Goal: Task Accomplishment & Management: Use online tool/utility

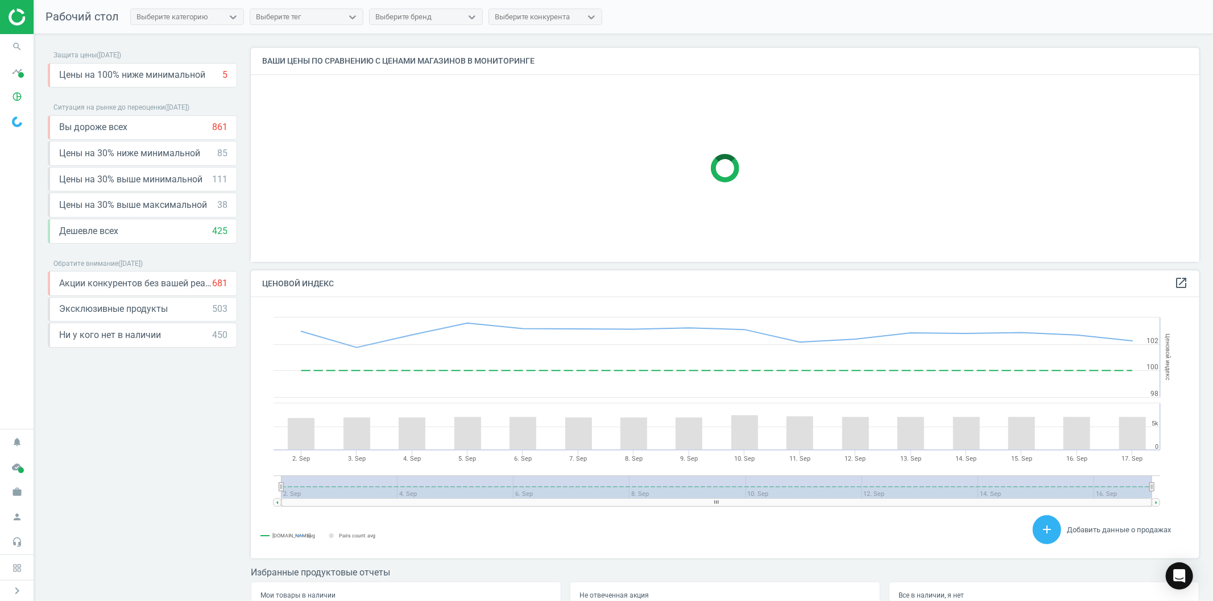
scroll to position [281, 958]
click at [15, 118] on img at bounding box center [17, 122] width 10 height 11
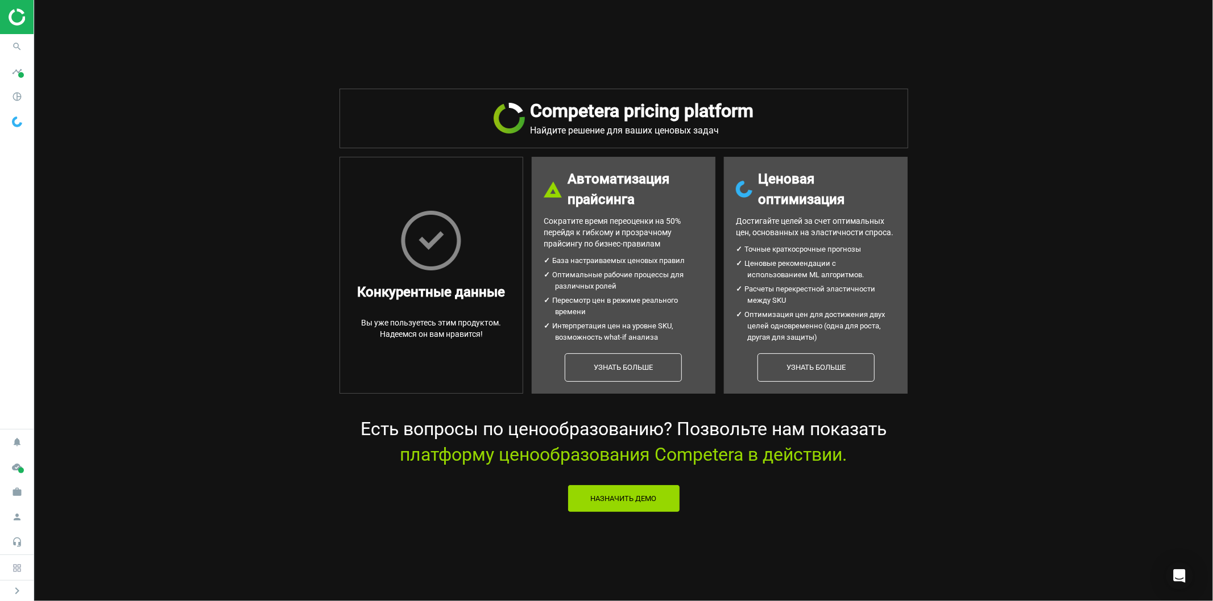
click at [15, 118] on img at bounding box center [17, 122] width 10 height 11
click at [15, 96] on icon "pie_chart_outlined" at bounding box center [17, 97] width 22 height 22
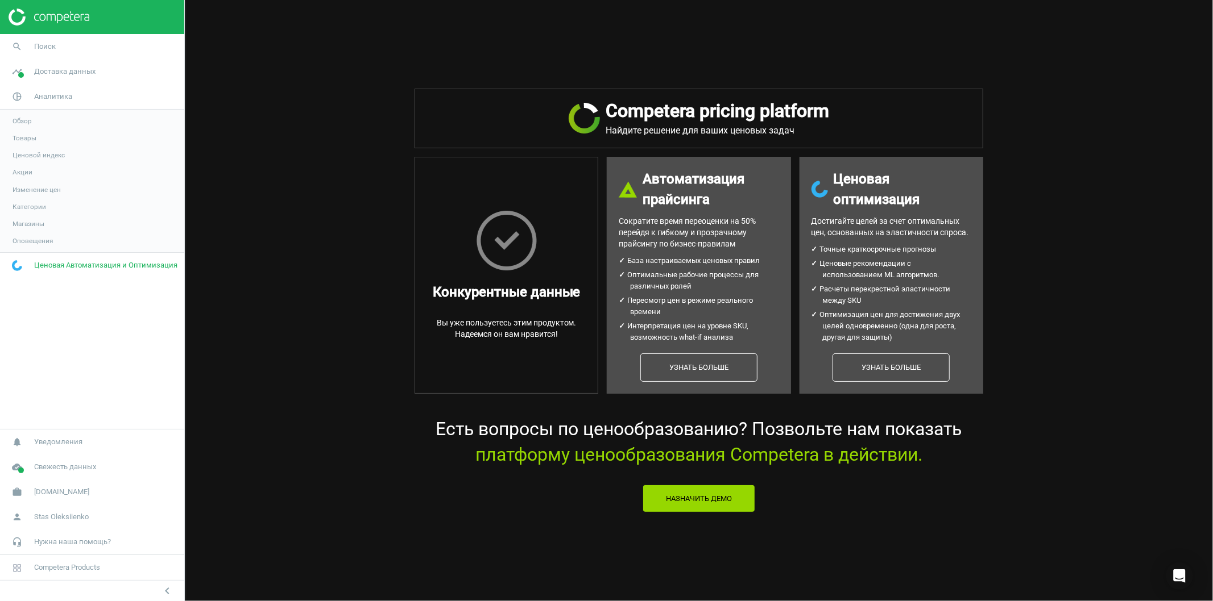
click at [29, 139] on span "Товары" at bounding box center [25, 138] width 24 height 9
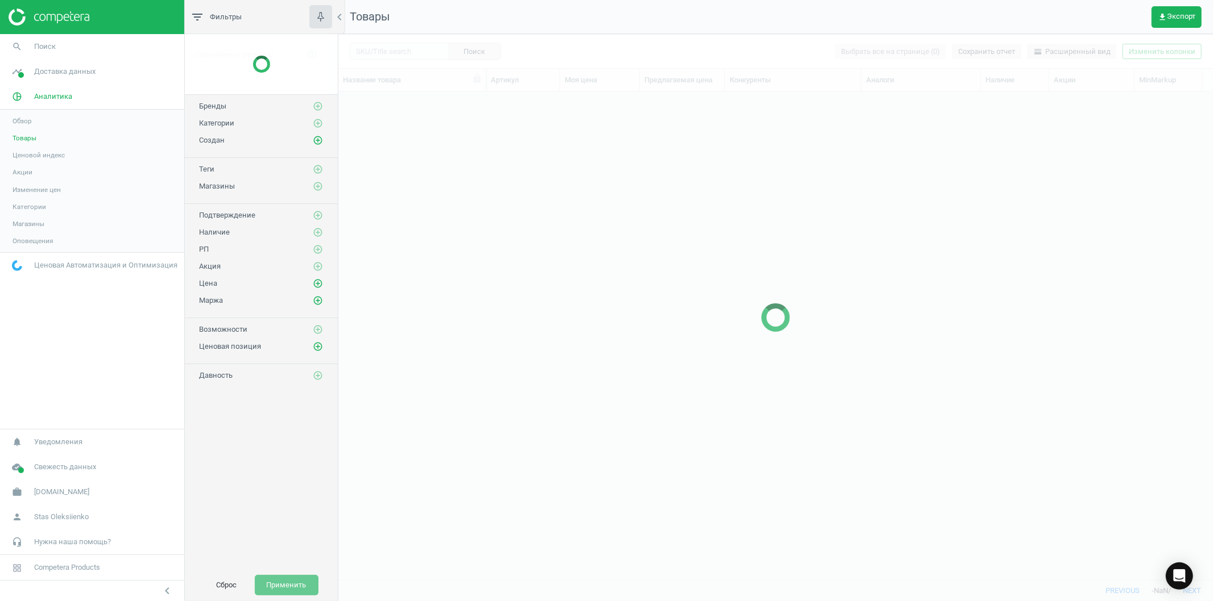
scroll to position [469, 865]
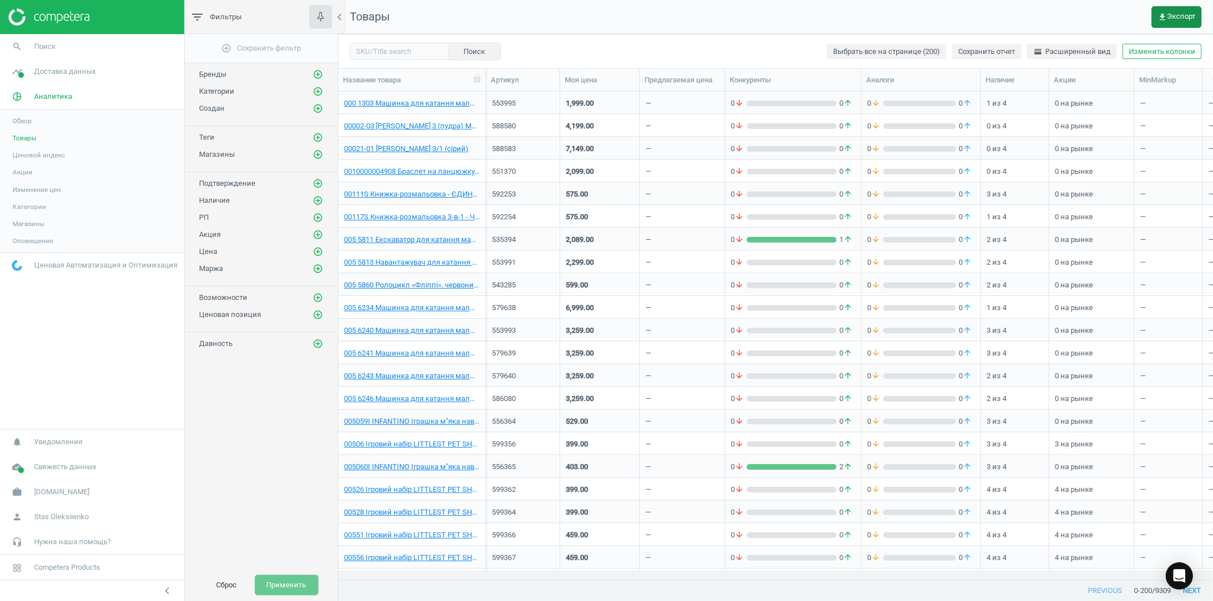
click at [1176, 15] on span "get_app Экспорт" at bounding box center [1176, 17] width 38 height 9
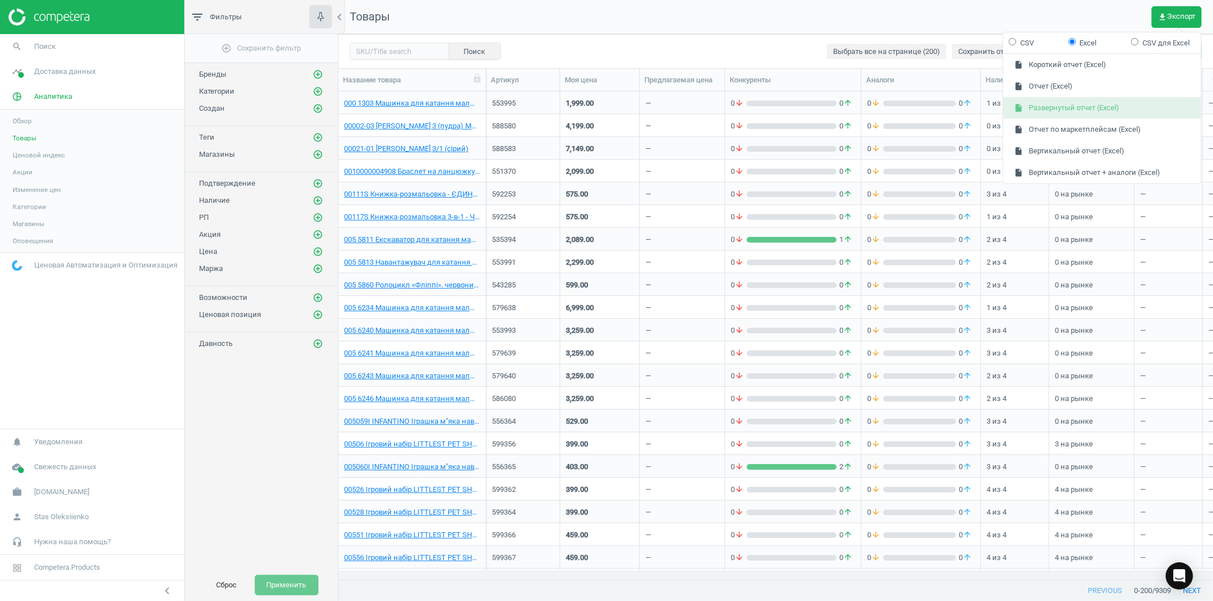
click at [1102, 108] on button "insert_drive_file Развернутый отчет (Excel)" at bounding box center [1102, 108] width 198 height 22
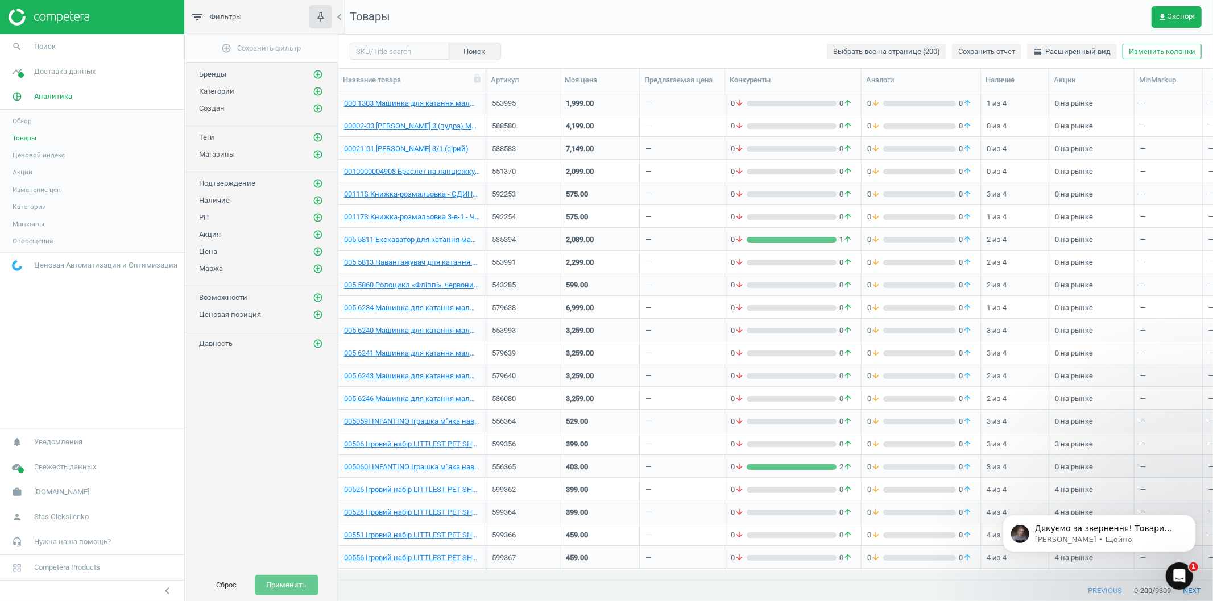
scroll to position [0, 0]
click at [1128, 532] on p "Дякуємо за звернення! Товари були видалені з кабінету. Гарного дня!" at bounding box center [1107, 528] width 147 height 11
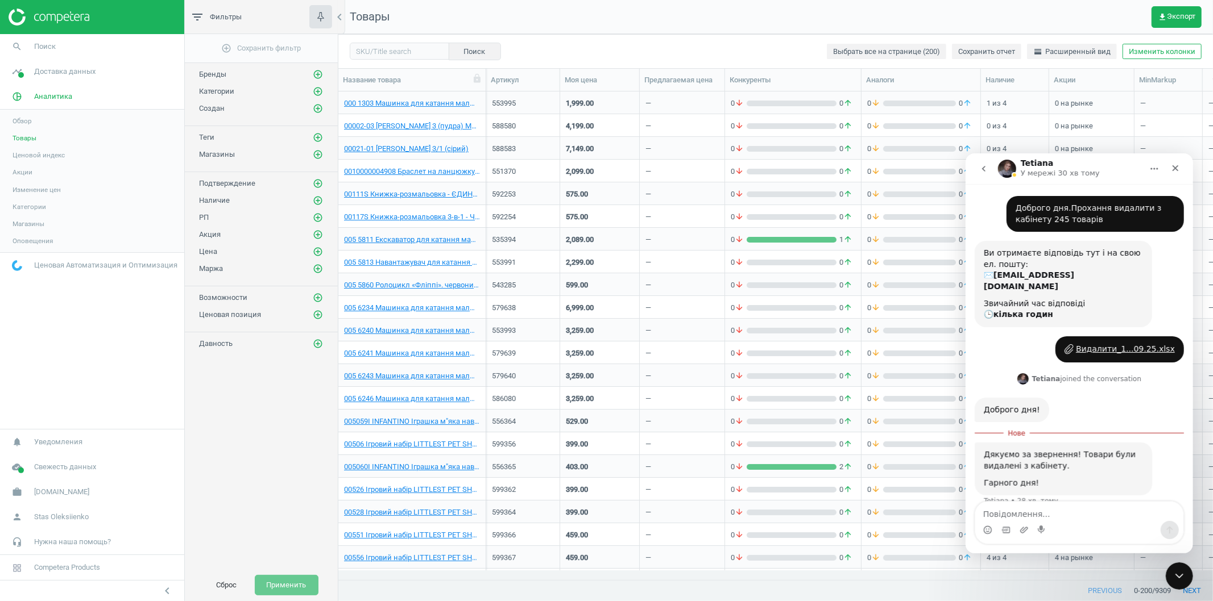
scroll to position [7, 0]
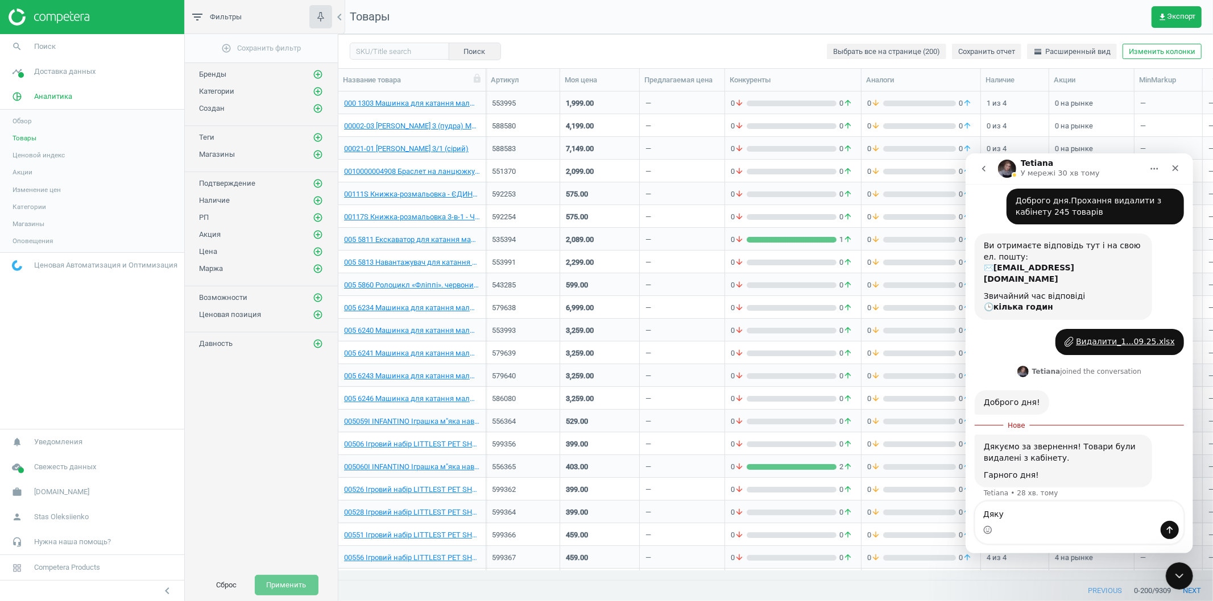
type textarea "Дякую"
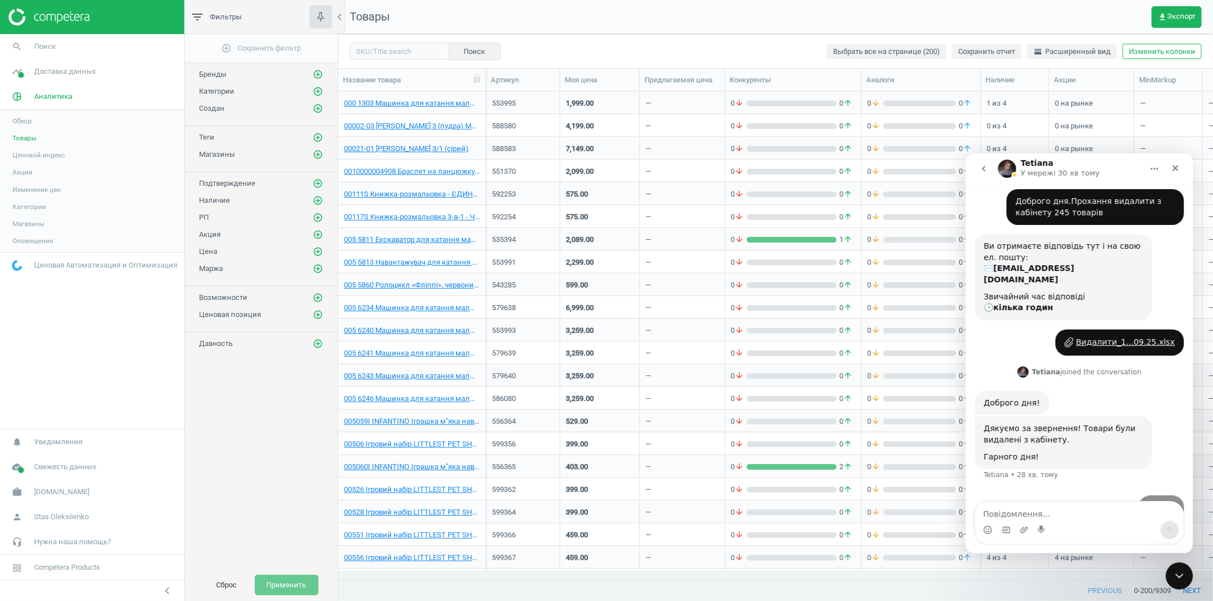
scroll to position [23, 0]
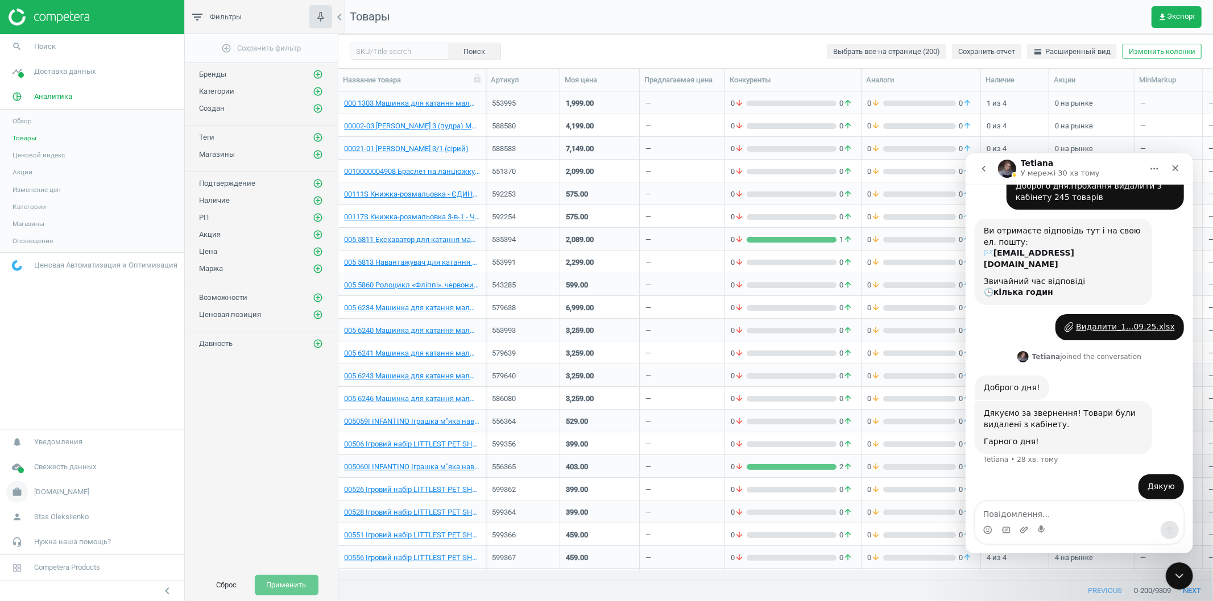
click at [41, 493] on span "[DOMAIN_NAME]" at bounding box center [61, 492] width 55 height 10
click at [43, 478] on span "Настройки кампании" at bounding box center [46, 475] width 67 height 9
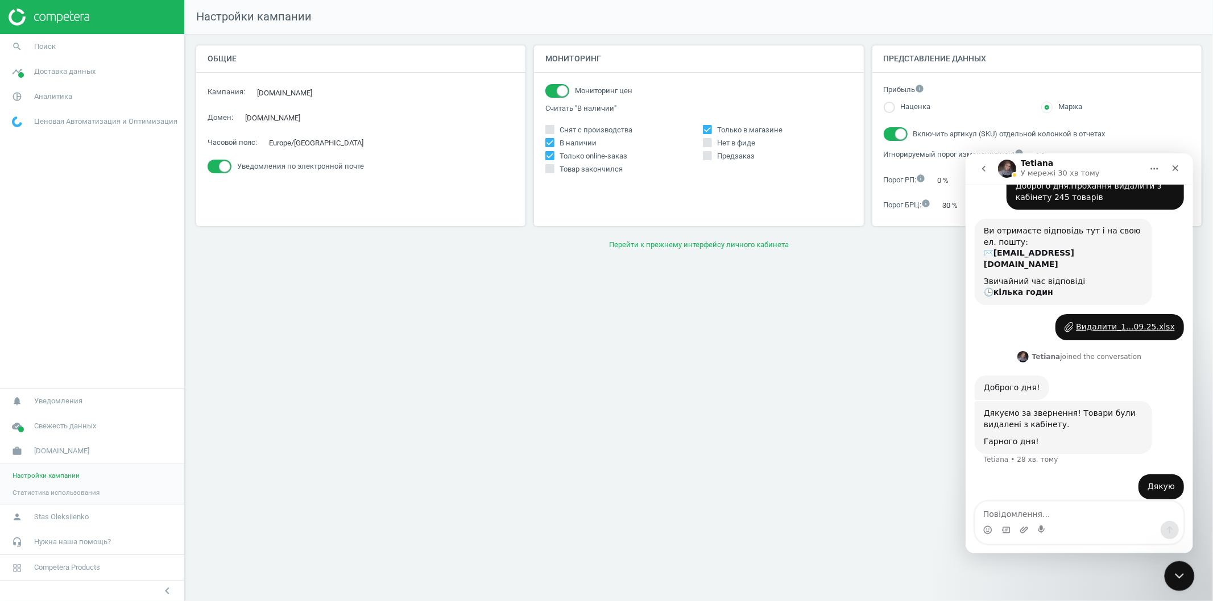
click at [1171, 575] on icon "Закрити програму для спілкування Intercom" at bounding box center [1177, 575] width 14 height 14
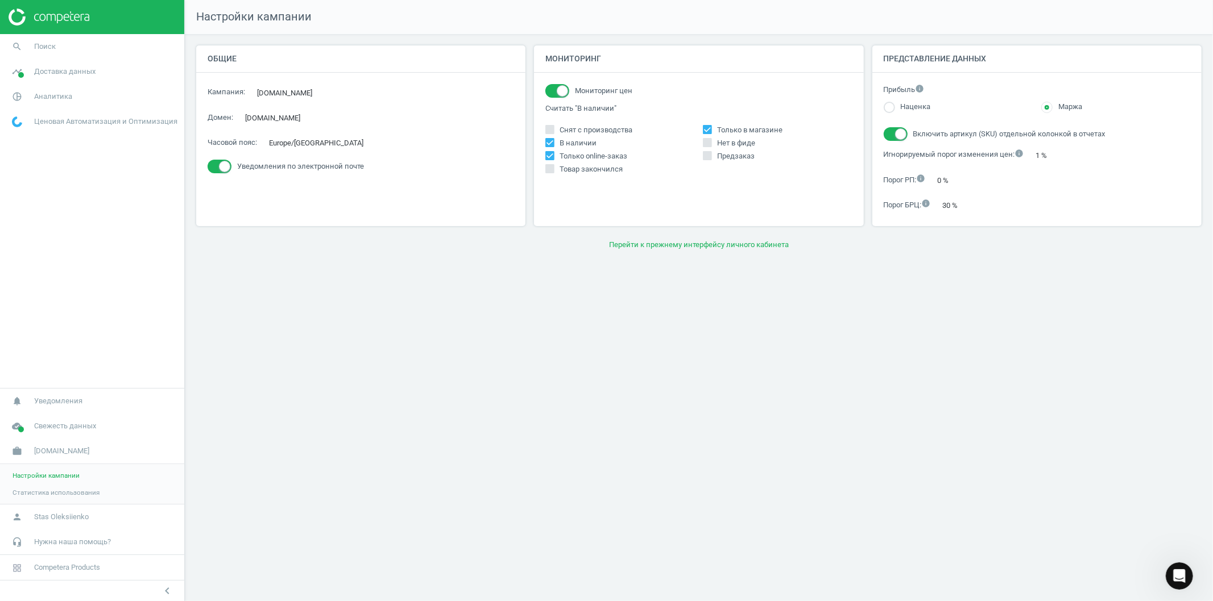
scroll to position [23, 0]
click at [672, 245] on button "Перейти к прежнему интерфейсу личного кабинета" at bounding box center [698, 245] width 1005 height 20
